Goal: Task Accomplishment & Management: Manage account settings

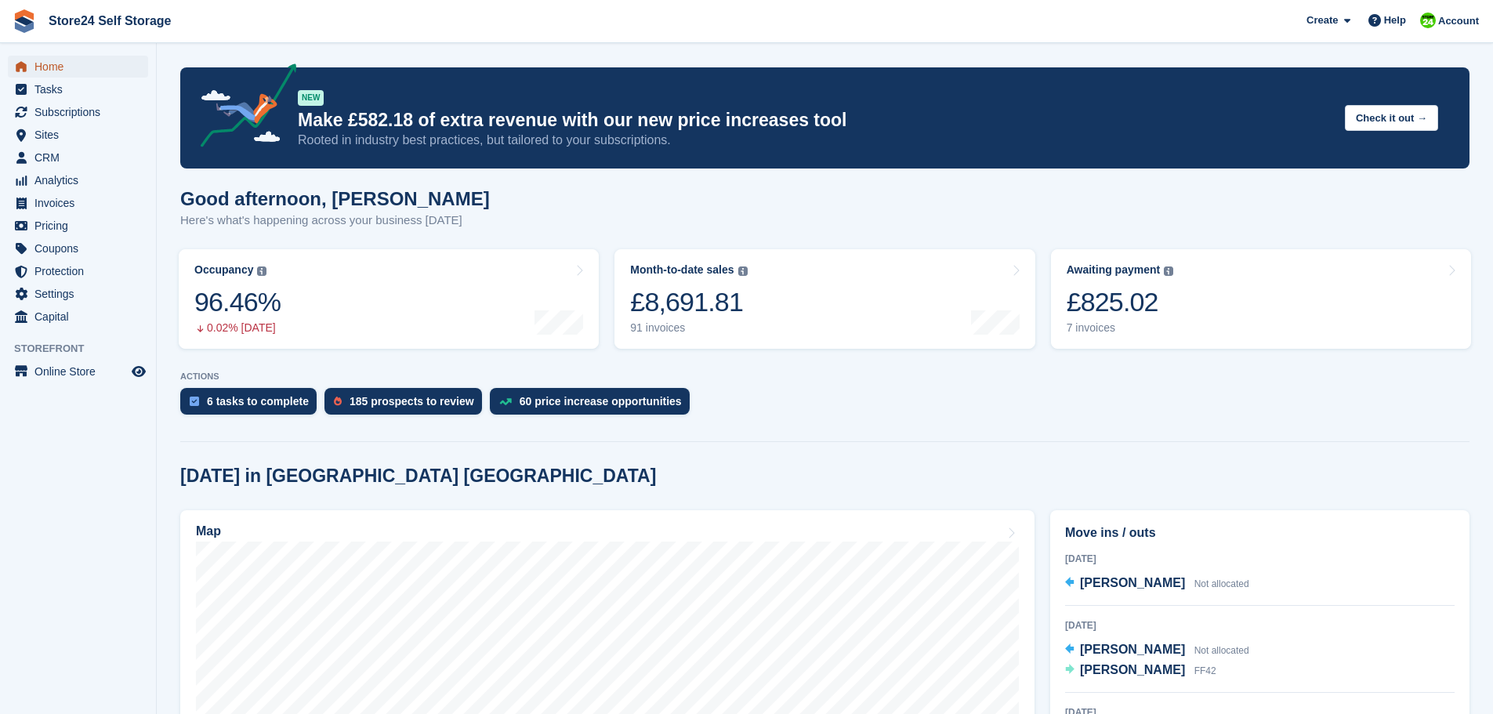
click at [46, 69] on span "Home" at bounding box center [81, 67] width 94 height 22
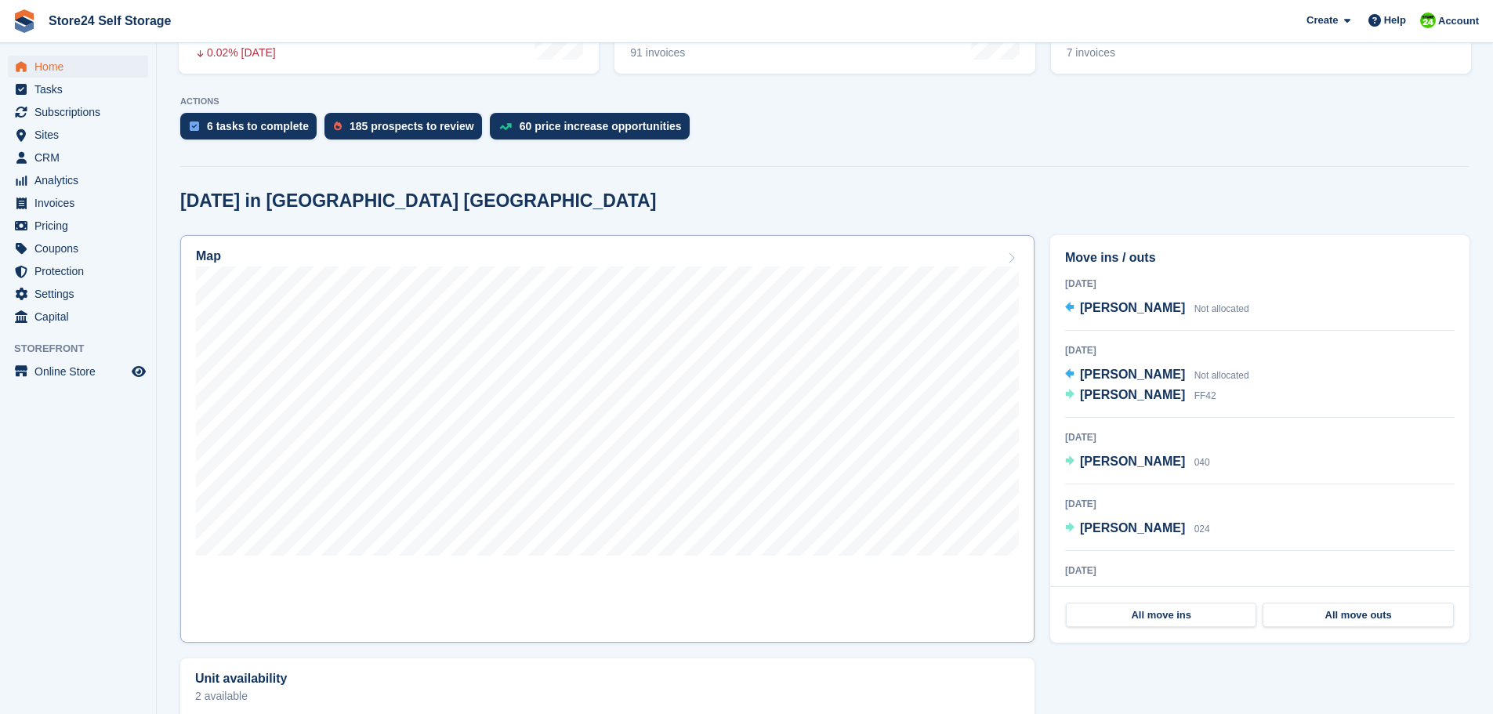
scroll to position [313, 0]
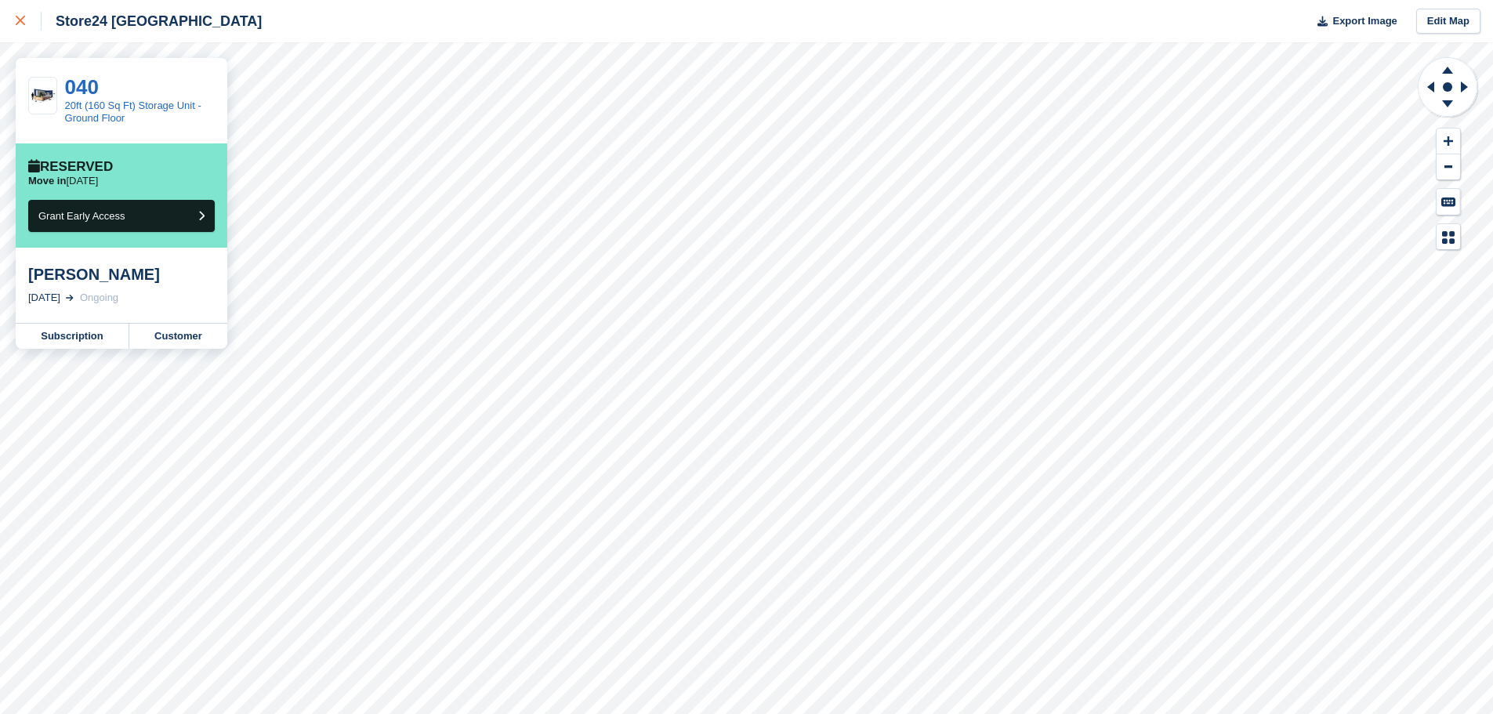
click at [20, 19] on icon at bounding box center [20, 20] width 9 height 9
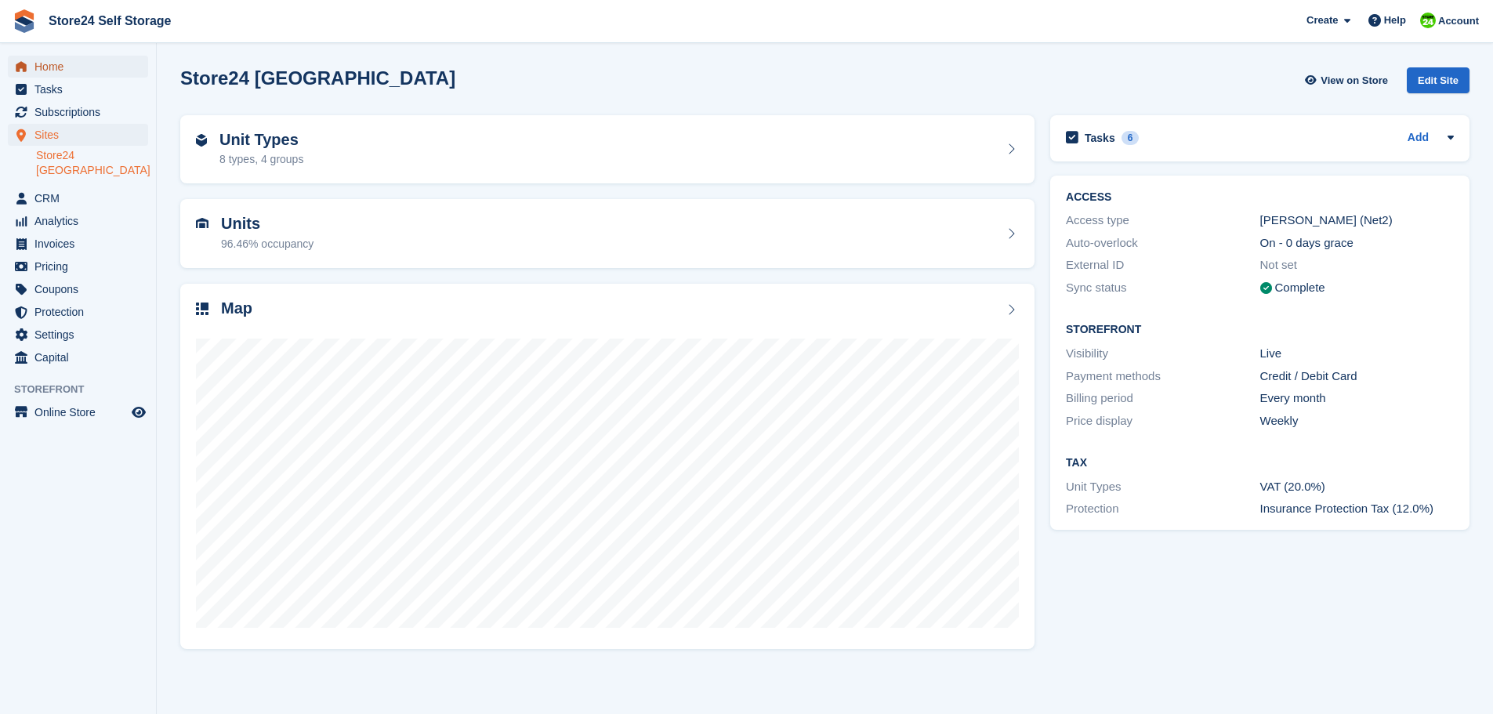
click at [58, 66] on span "Home" at bounding box center [81, 67] width 94 height 22
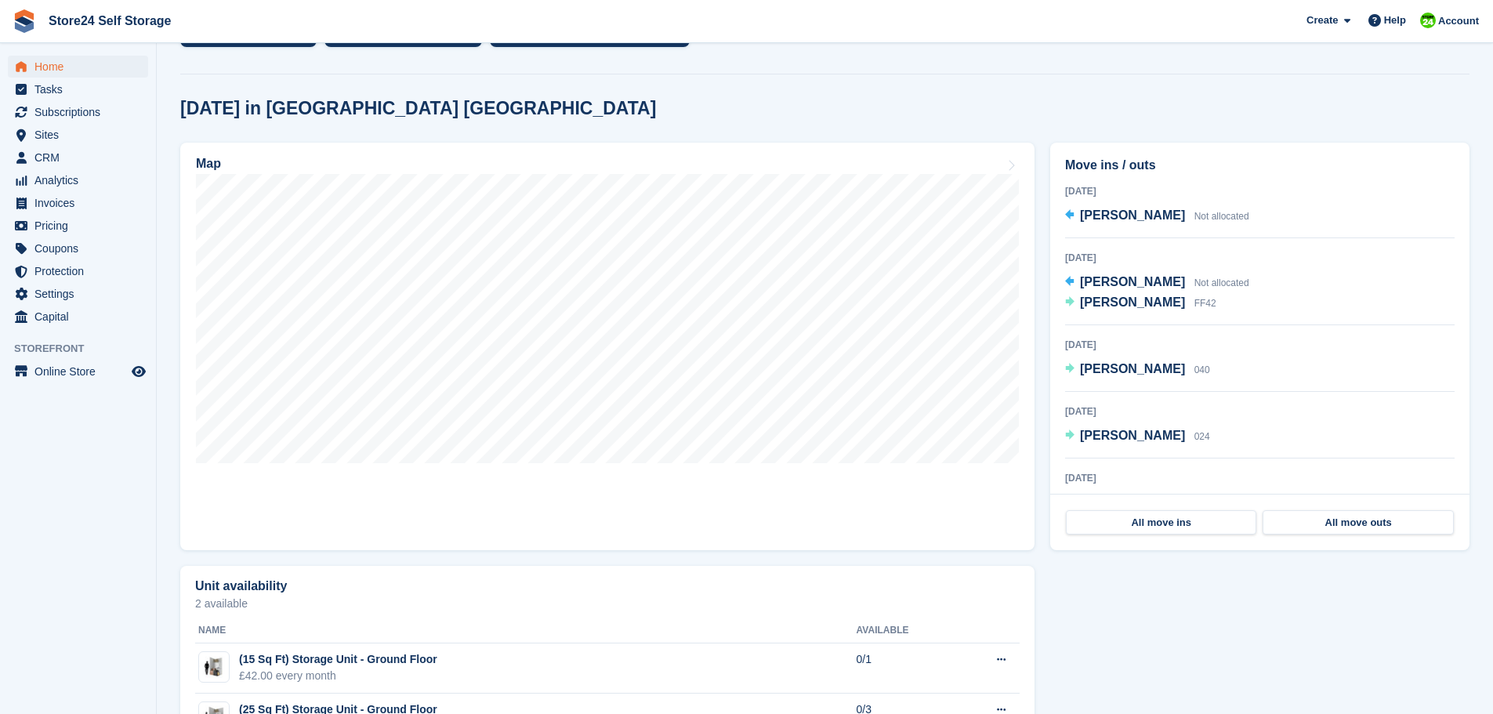
scroll to position [392, 0]
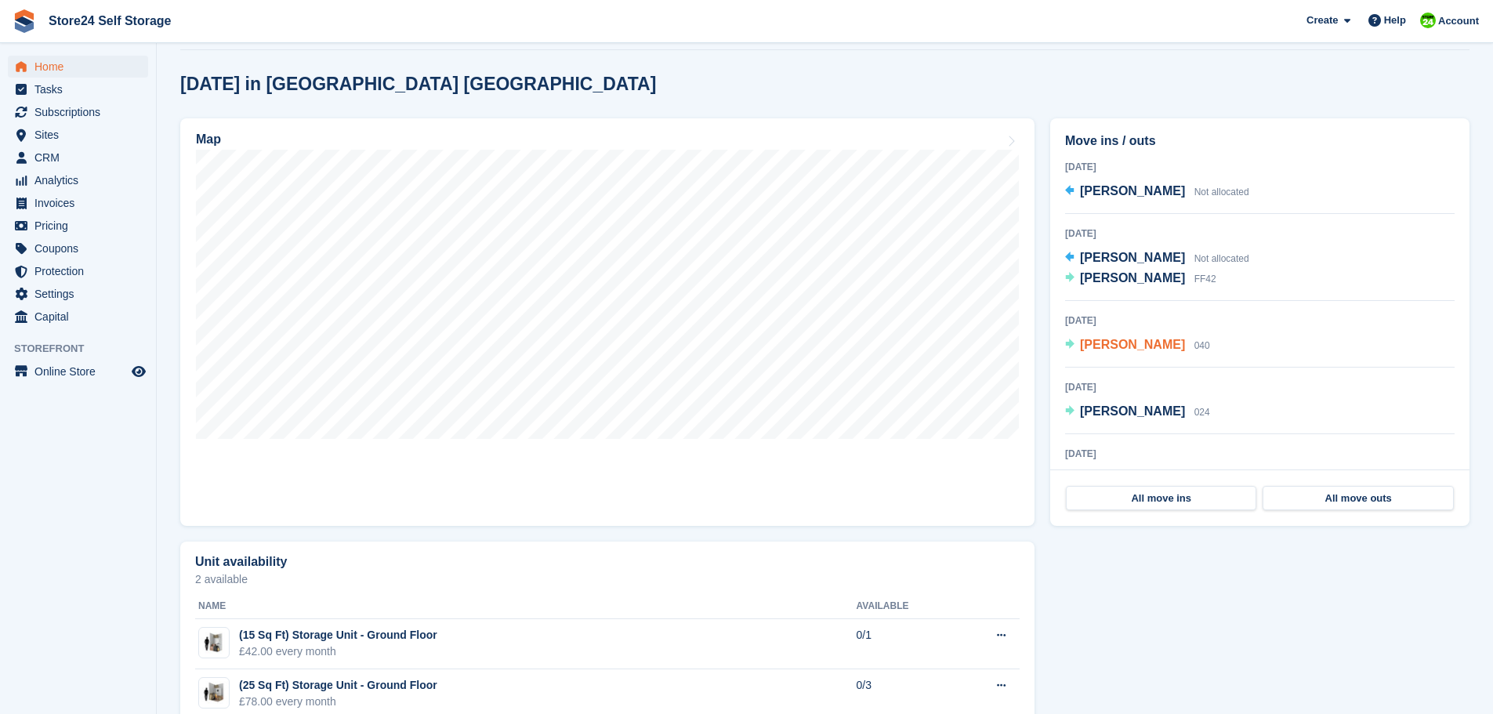
click at [1110, 347] on span "[PERSON_NAME]" at bounding box center [1132, 344] width 105 height 13
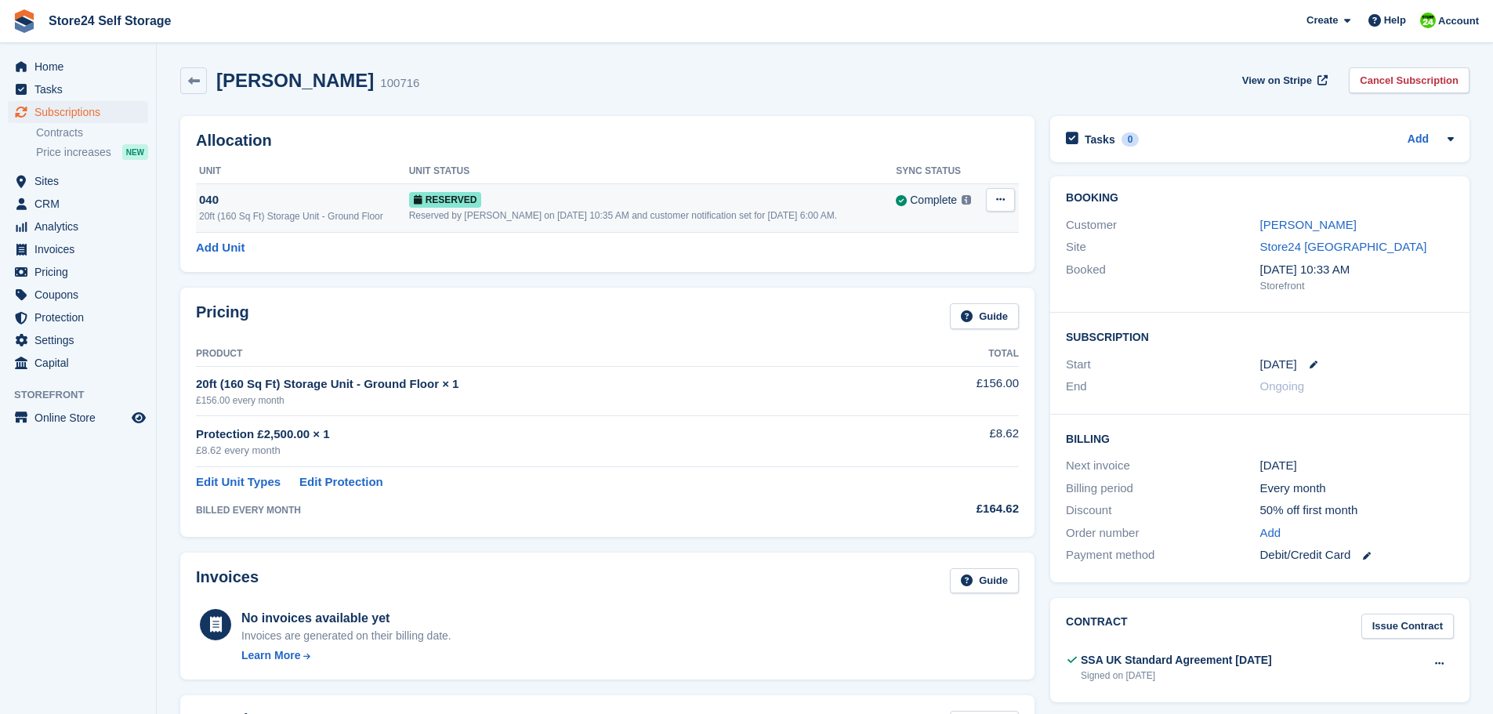
click at [1000, 199] on icon at bounding box center [1000, 199] width 9 height 10
click at [333, 213] on div "20ft (160 Sq Ft) Storage Unit - Ground Floor" at bounding box center [304, 216] width 210 height 14
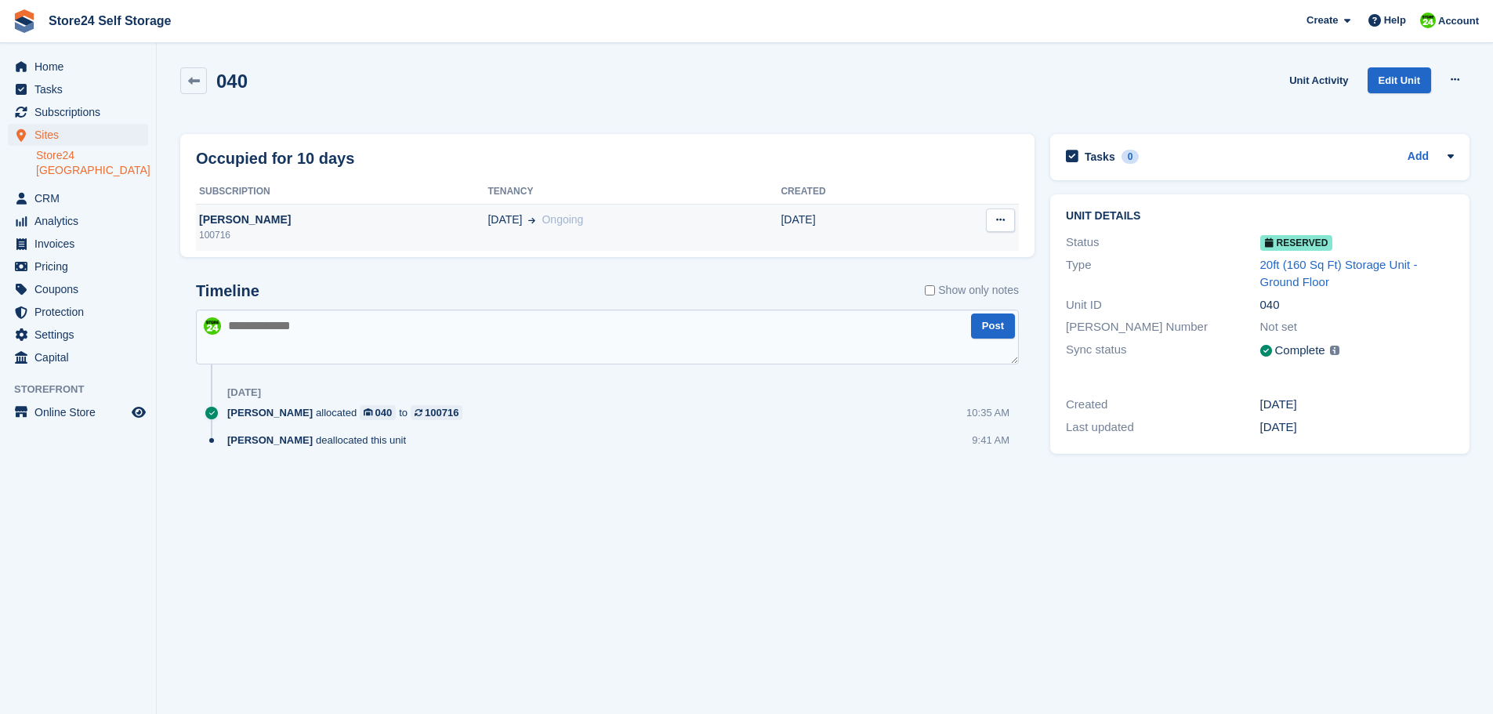
click at [1001, 225] on icon at bounding box center [1000, 220] width 9 height 10
click at [567, 103] on div "040 Unit Activity Edit Unit Grant Early Access Deallocate" at bounding box center [824, 89] width 1289 height 45
click at [242, 222] on div "[PERSON_NAME]" at bounding box center [342, 220] width 292 height 16
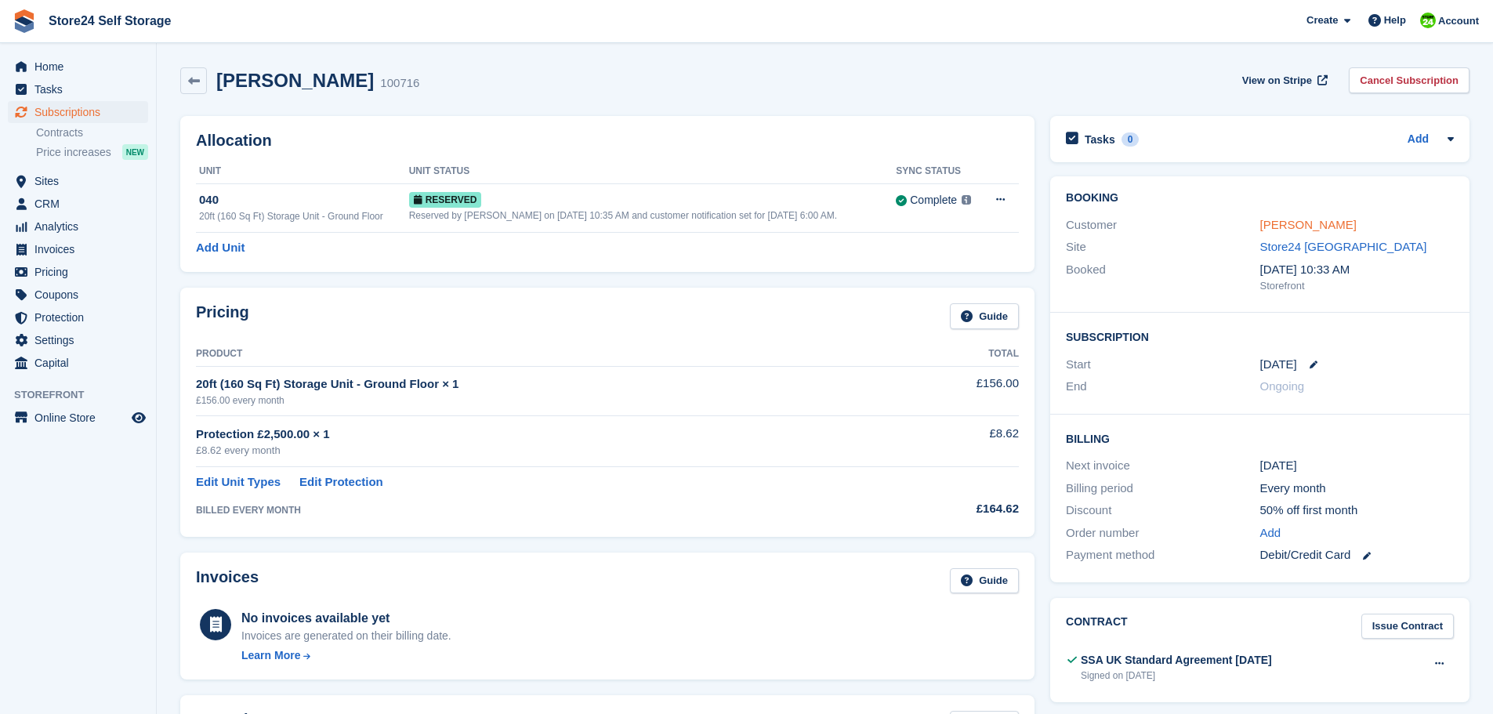
click at [1309, 226] on link "[PERSON_NAME]" at bounding box center [1308, 224] width 96 height 13
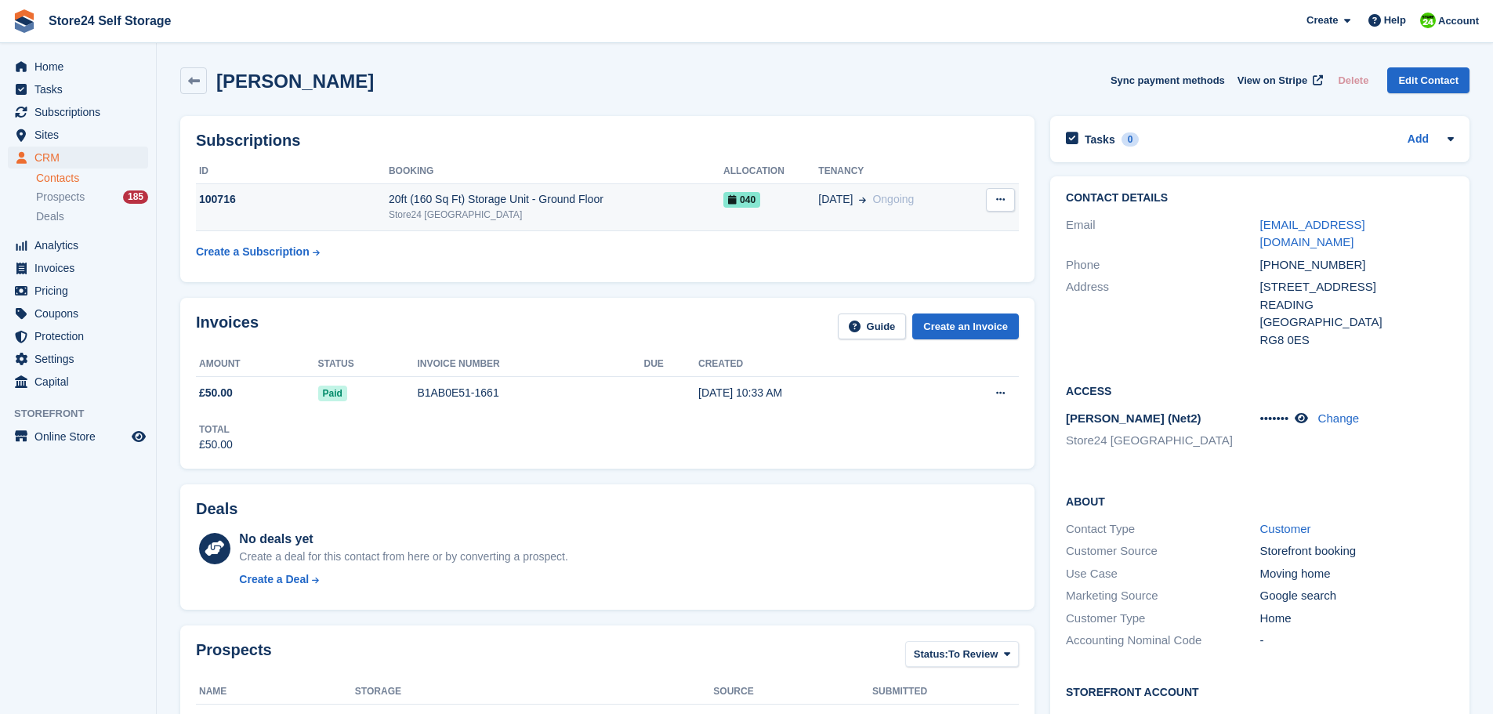
click at [996, 200] on icon at bounding box center [1000, 199] width 9 height 10
click at [916, 231] on p "Cancel subscription" at bounding box center [939, 230] width 136 height 20
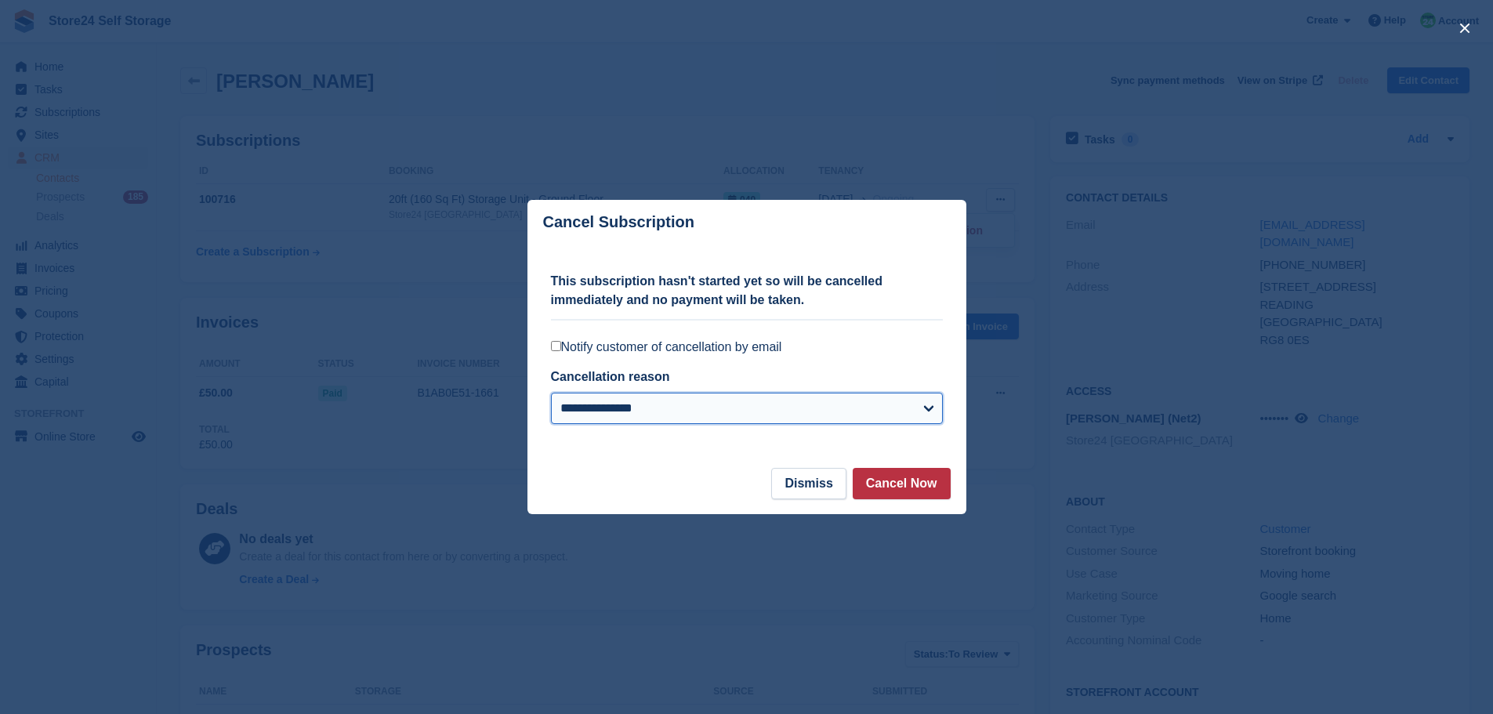
click at [809, 409] on select "**********" at bounding box center [747, 408] width 392 height 31
select select "**********"
click at [551, 394] on select "**********" at bounding box center [747, 408] width 392 height 31
click at [900, 484] on button "Cancel Now" at bounding box center [902, 483] width 98 height 31
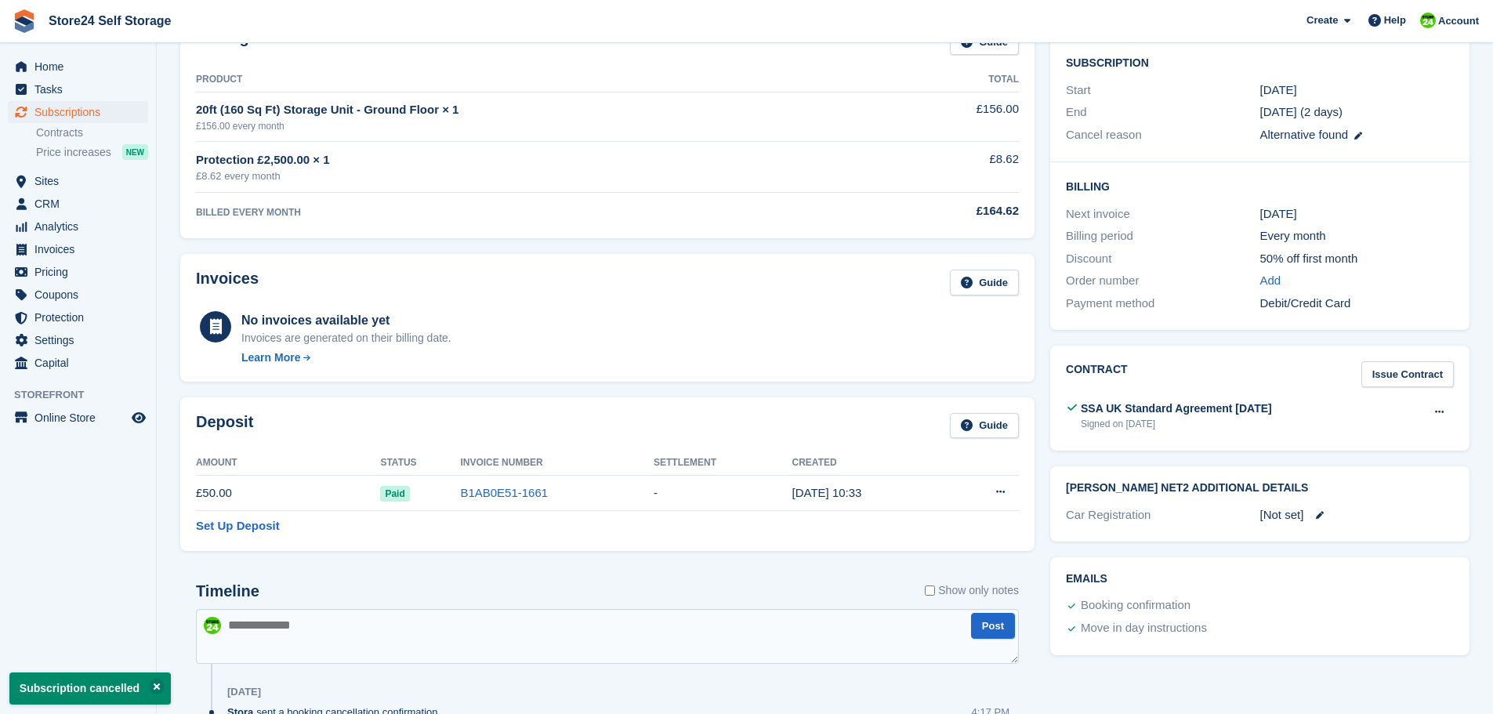
scroll to position [313, 0]
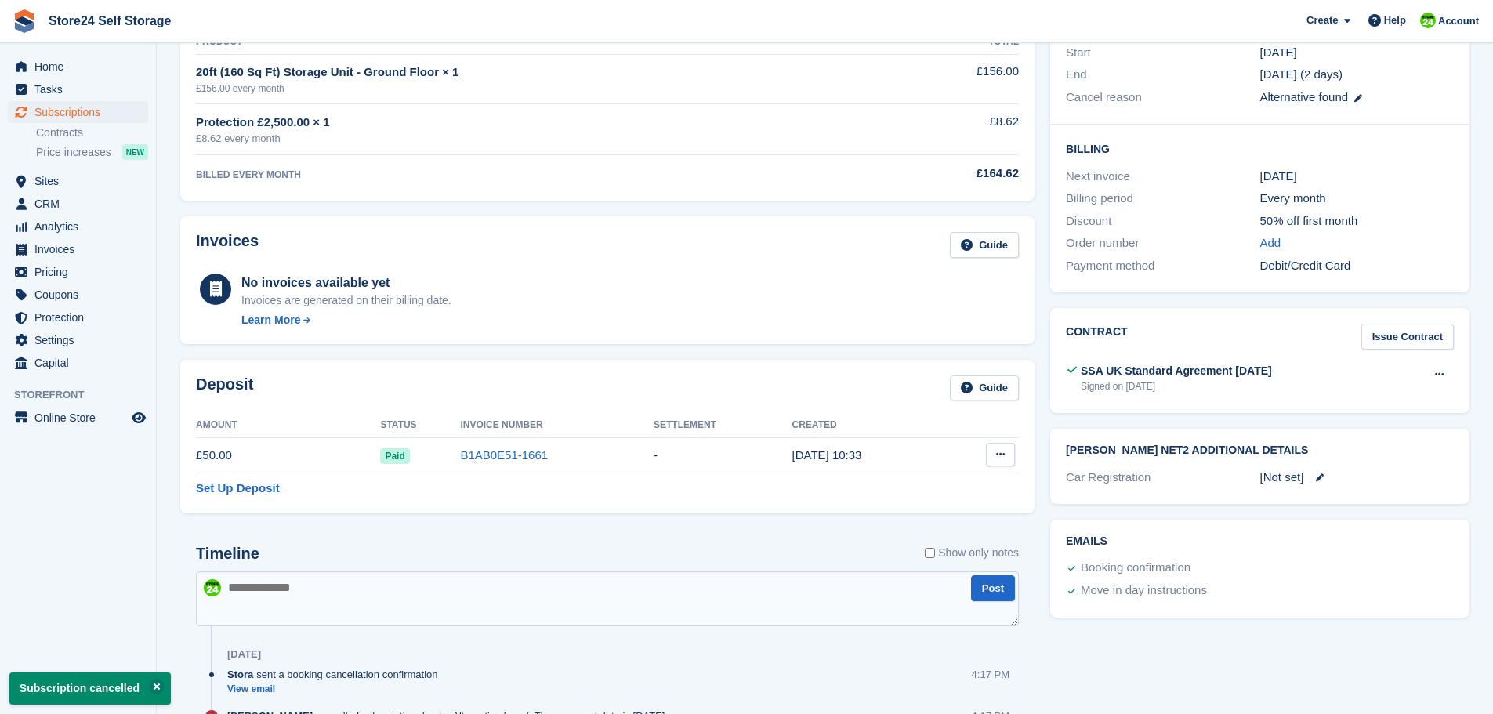
click at [1002, 455] on icon at bounding box center [1000, 454] width 9 height 10
click at [906, 486] on p "Settle deposit" at bounding box center [939, 485] width 136 height 20
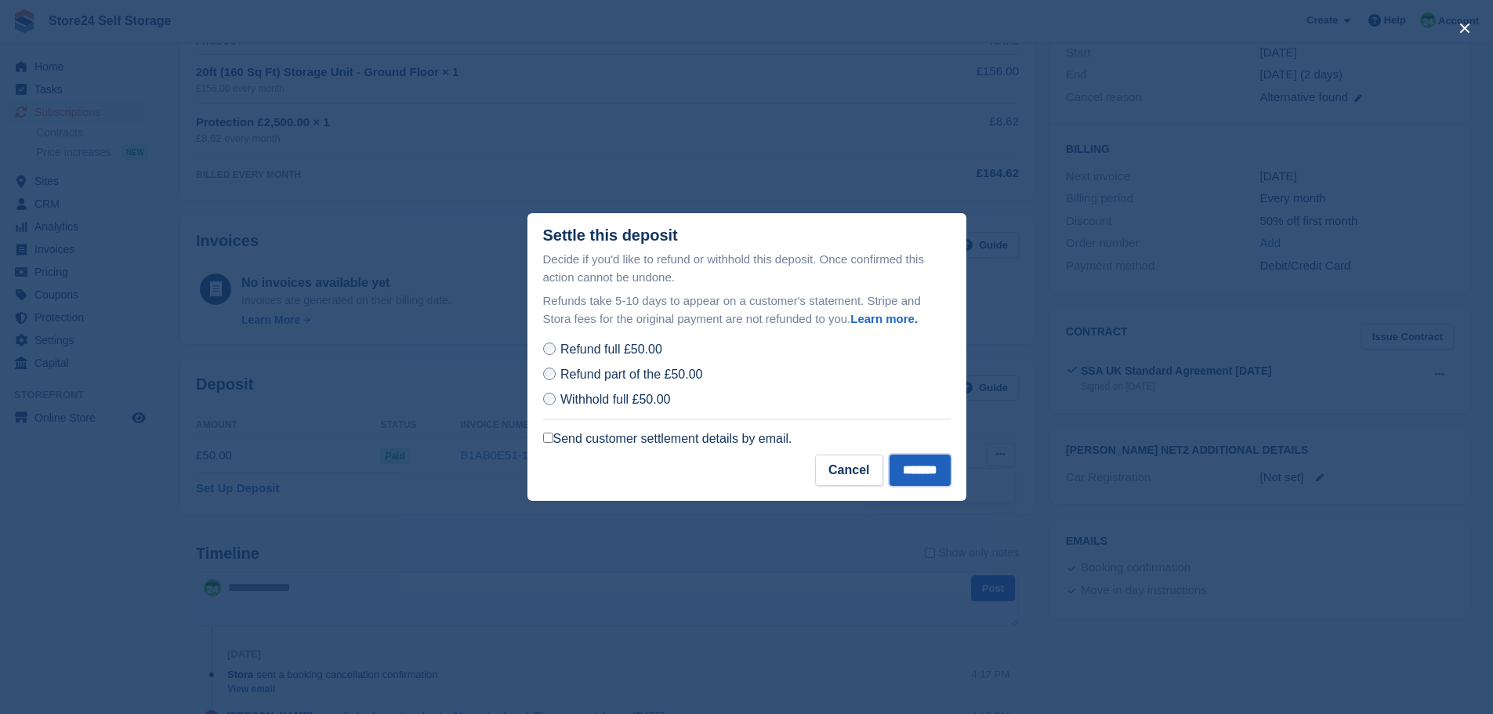
click at [906, 476] on input "*******" at bounding box center [919, 470] width 61 height 31
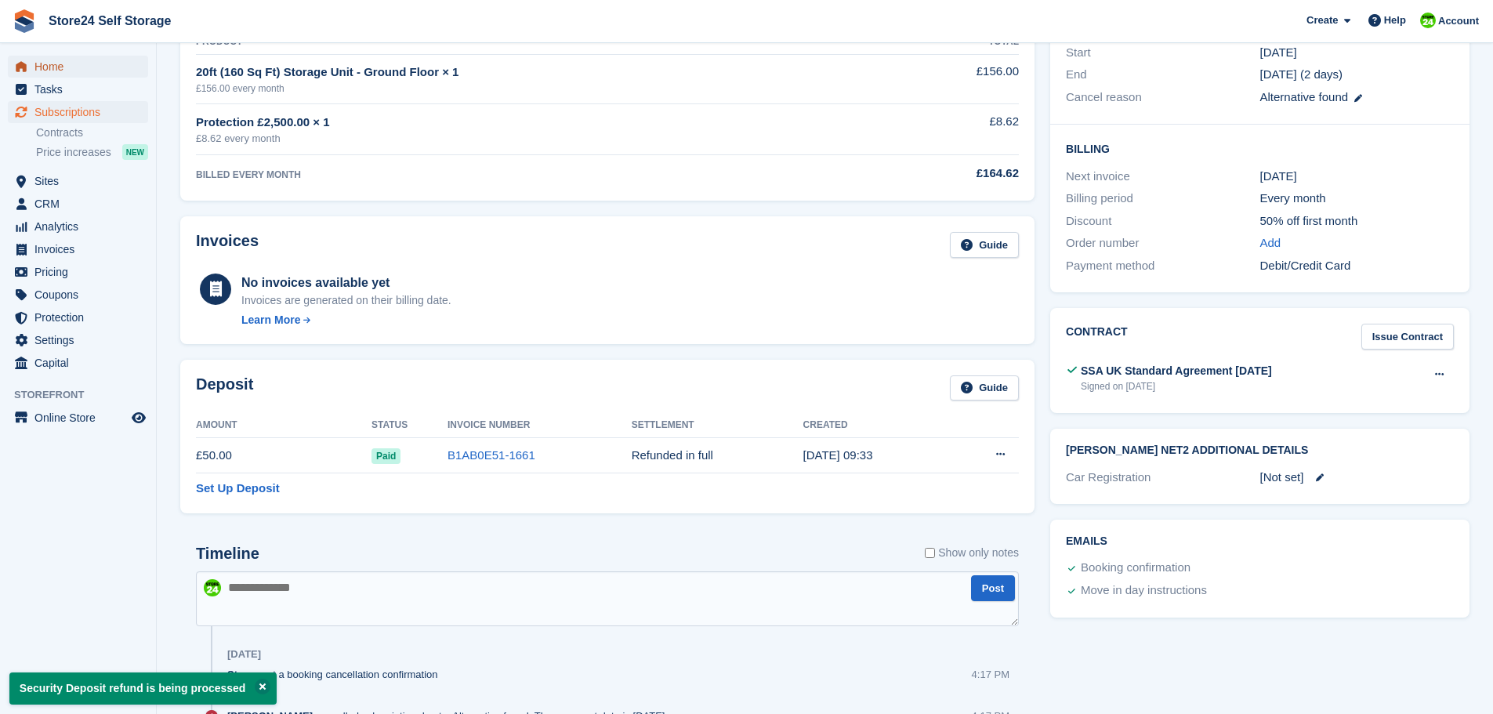
click at [30, 63] on span "menu" at bounding box center [21, 66] width 19 height 19
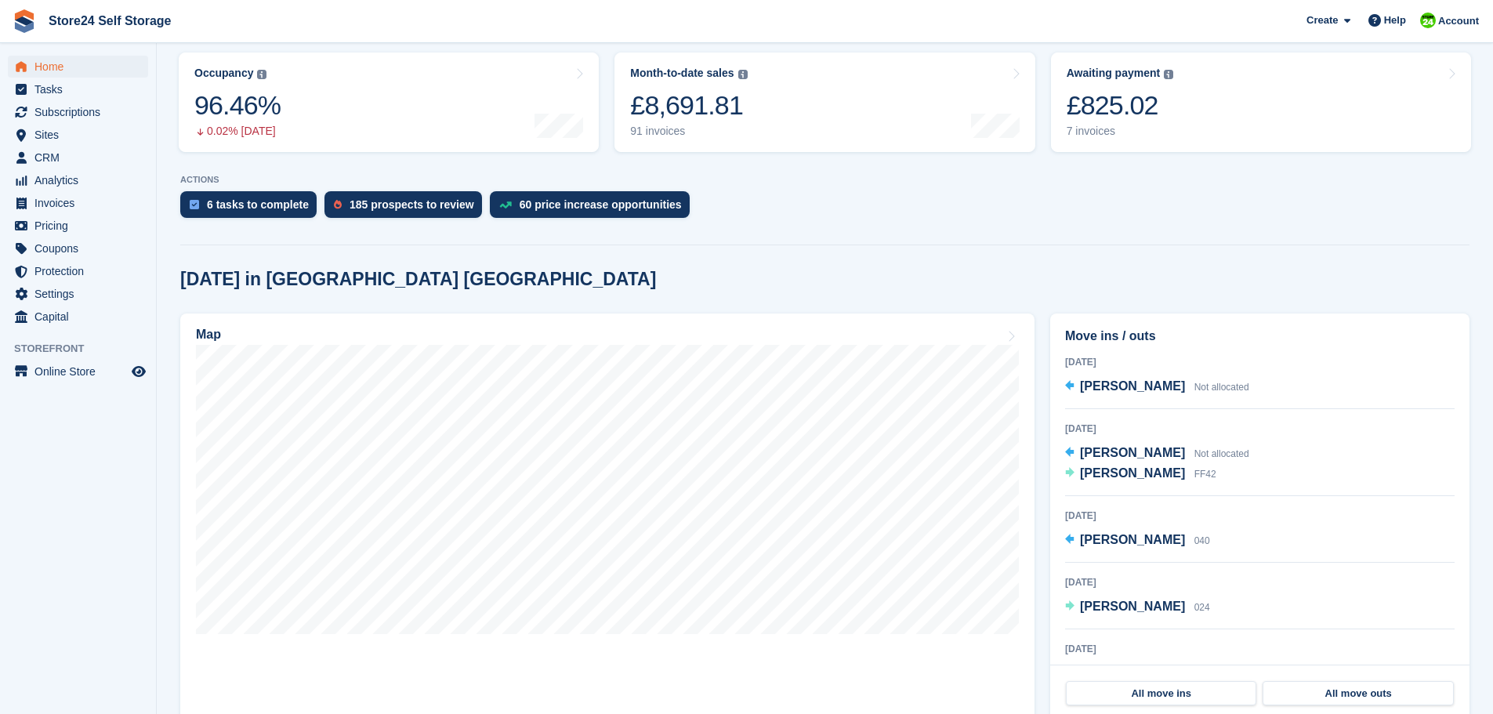
scroll to position [235, 0]
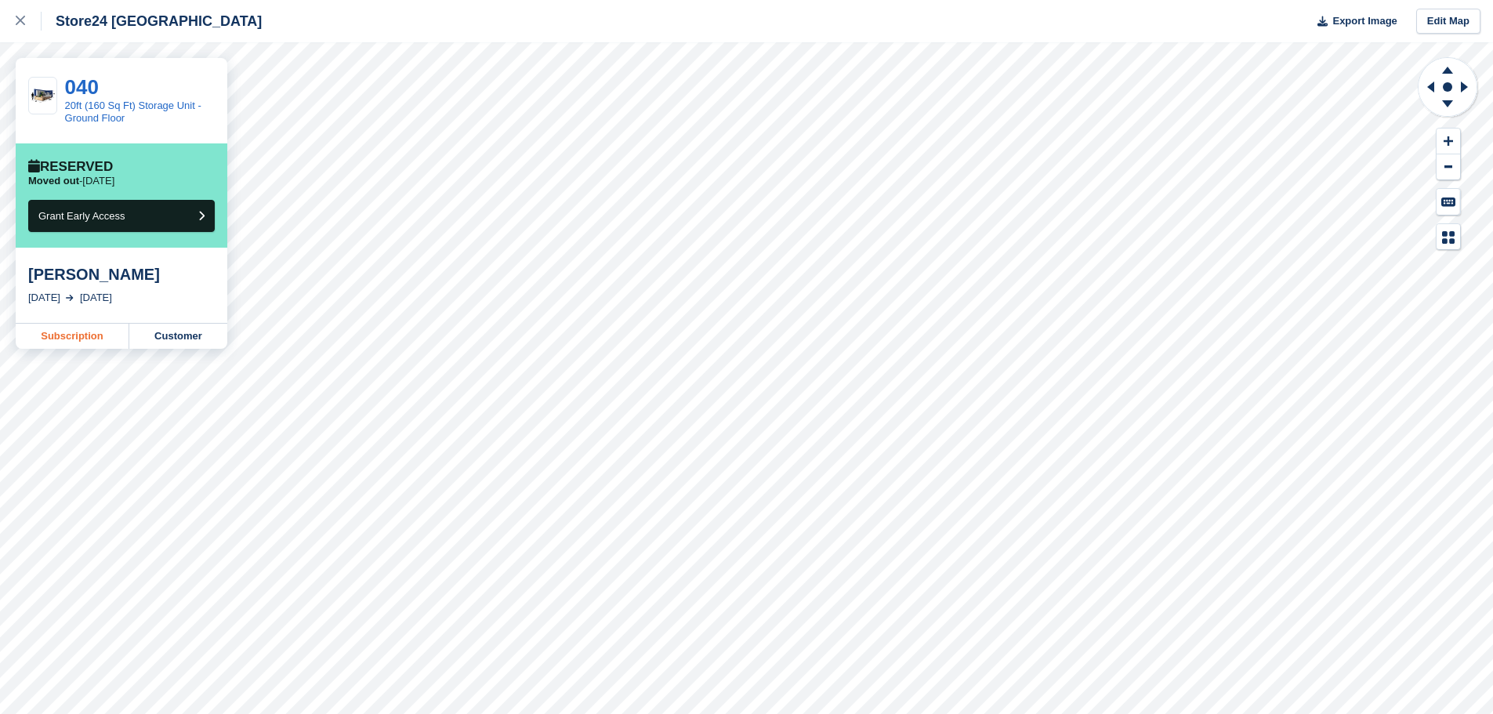
click at [68, 339] on link "Subscription" at bounding box center [73, 336] width 114 height 25
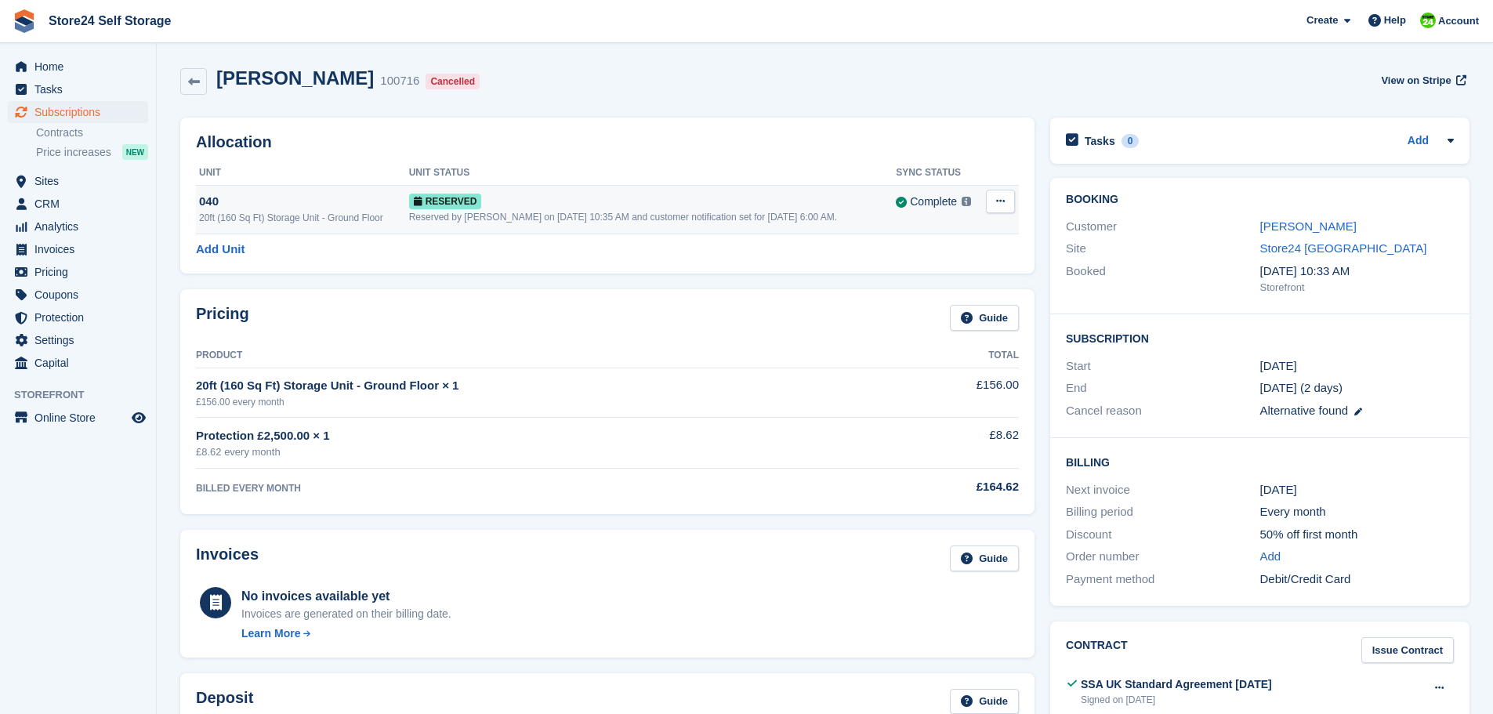
click at [1001, 198] on icon at bounding box center [1000, 201] width 9 height 10
click at [895, 270] on p "Deallocate" at bounding box center [939, 265] width 136 height 20
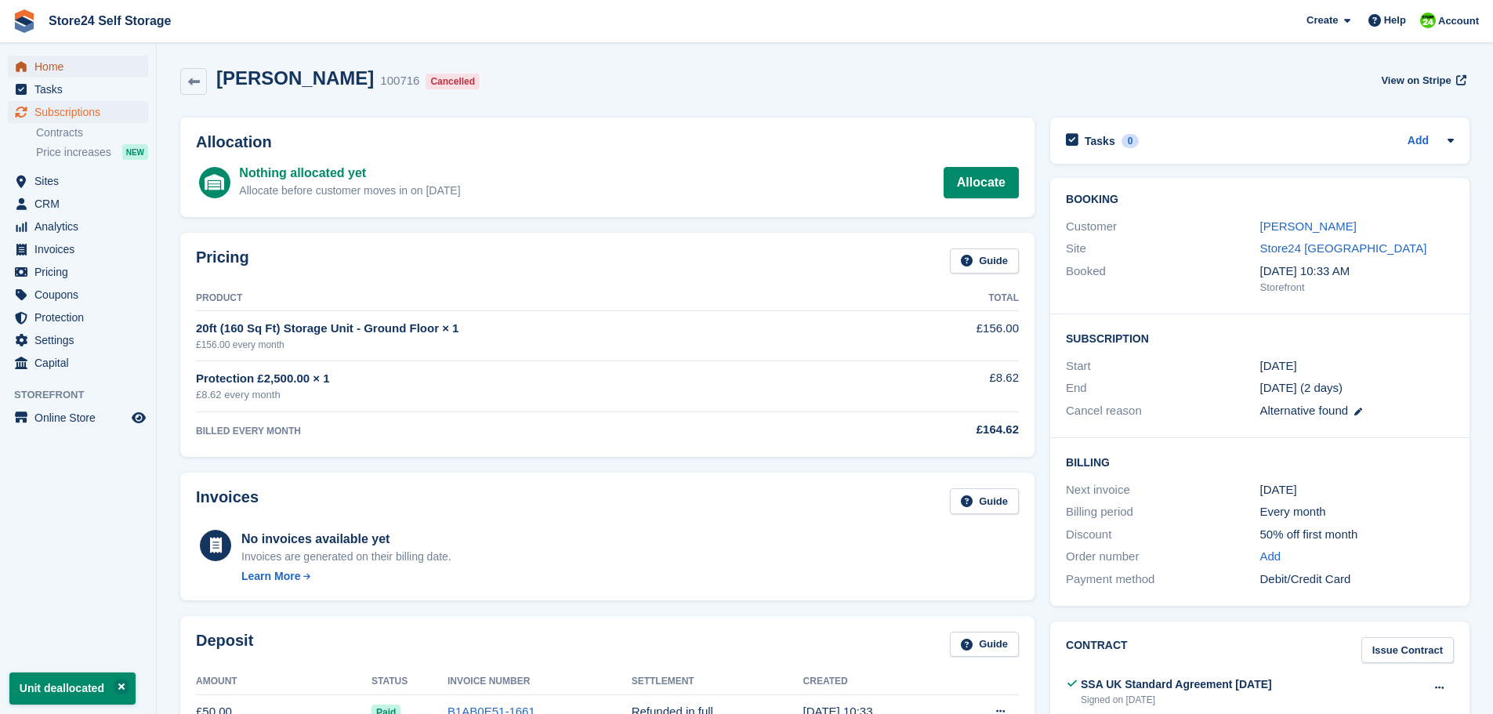
click at [56, 70] on span "Home" at bounding box center [81, 67] width 94 height 22
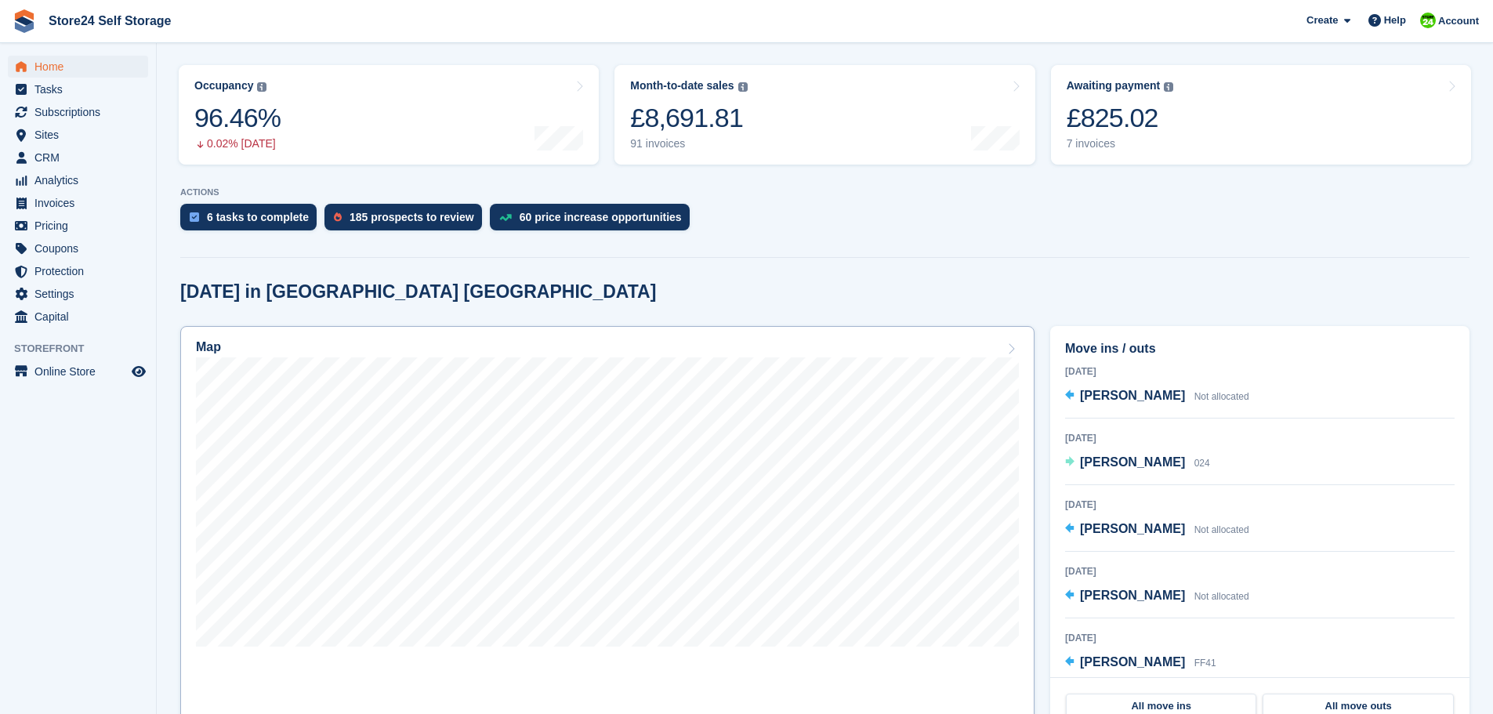
scroll to position [157, 0]
